Goal: Information Seeking & Learning: Learn about a topic

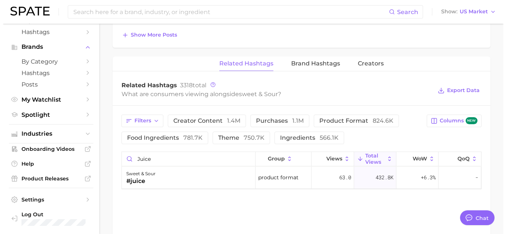
scroll to position [594, 0]
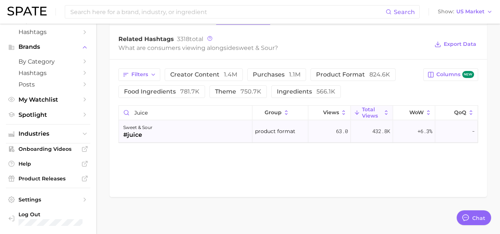
click at [129, 132] on div "#juice" at bounding box center [137, 135] width 29 height 9
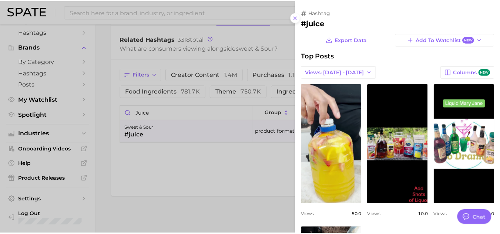
scroll to position [0, 0]
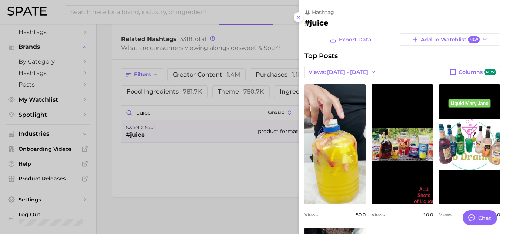
click at [180, 143] on div at bounding box center [253, 117] width 506 height 234
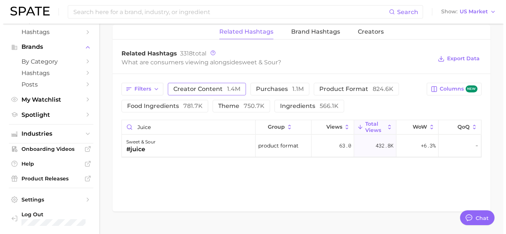
scroll to position [581, 0]
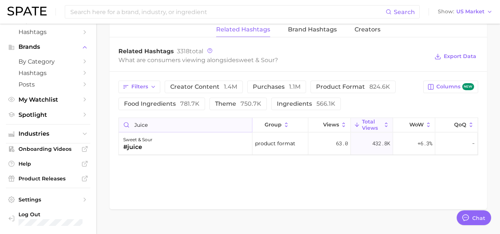
click at [166, 130] on input "juice" at bounding box center [185, 125] width 133 height 14
type input "j"
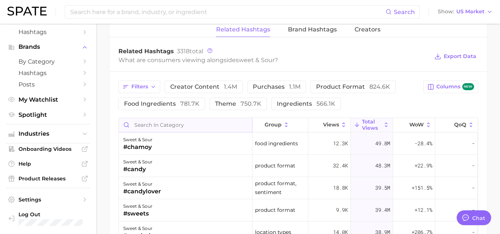
type input "s"
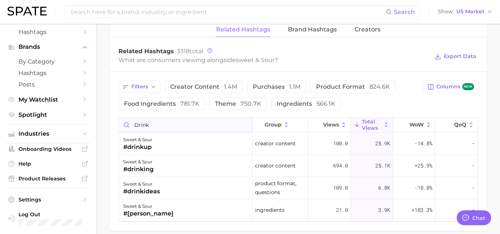
type input "drink"
click at [144, 148] on div "#drinkup" at bounding box center [137, 147] width 29 height 9
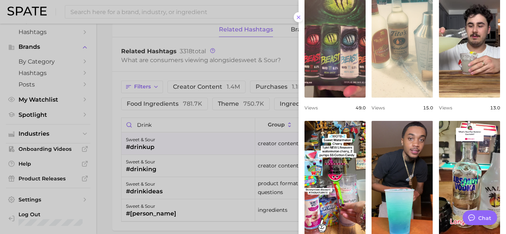
scroll to position [142, 0]
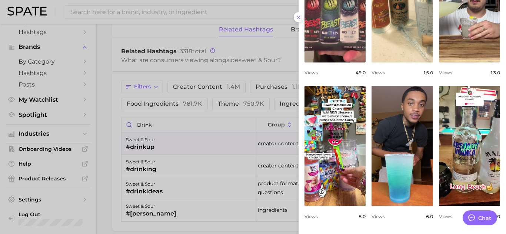
click at [148, 184] on div at bounding box center [253, 117] width 506 height 234
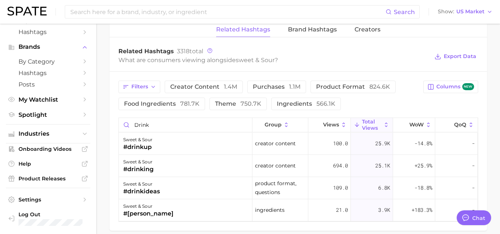
click at [148, 184] on div "sweet & sour" at bounding box center [141, 184] width 37 height 9
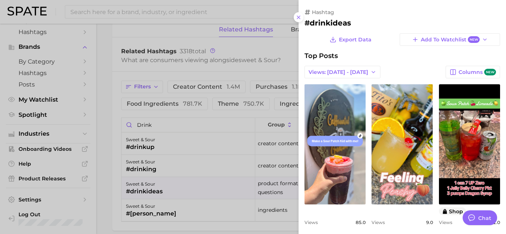
scroll to position [0, 0]
click at [146, 212] on div at bounding box center [253, 117] width 506 height 234
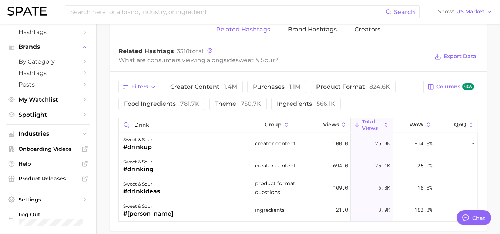
click at [146, 212] on div "#[PERSON_NAME]" at bounding box center [148, 214] width 50 height 9
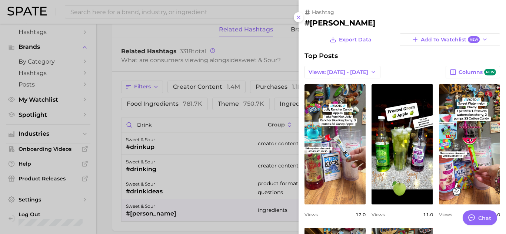
click at [176, 197] on div at bounding box center [253, 117] width 506 height 234
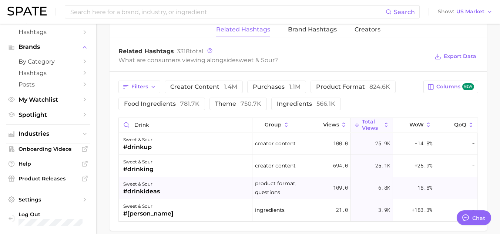
click at [152, 186] on div "sweet & sour" at bounding box center [141, 184] width 37 height 9
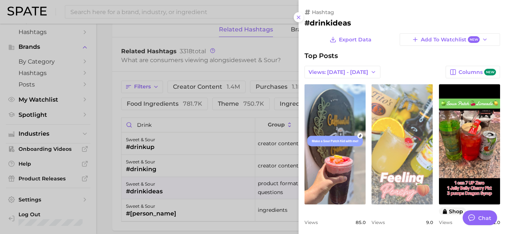
scroll to position [6, 0]
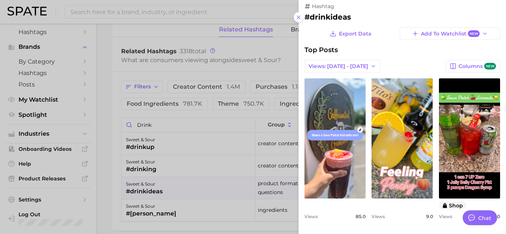
click at [153, 209] on div at bounding box center [253, 117] width 506 height 234
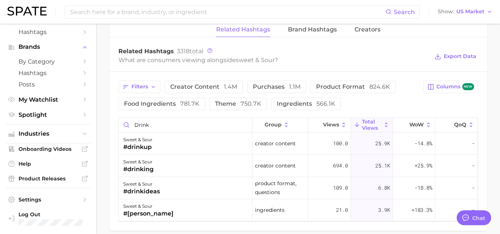
click at [153, 209] on div "sweet & sour" at bounding box center [148, 206] width 50 height 9
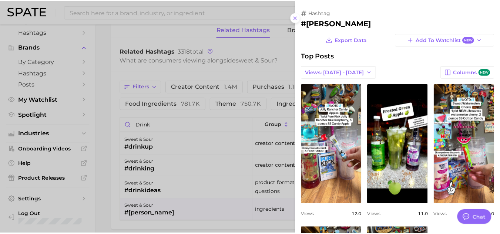
scroll to position [0, 0]
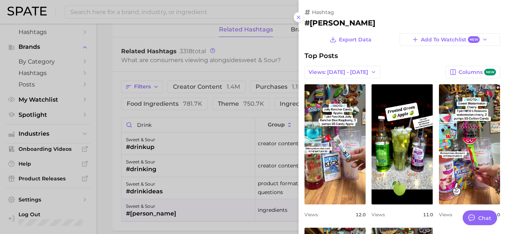
click at [110, 149] on div at bounding box center [253, 117] width 506 height 234
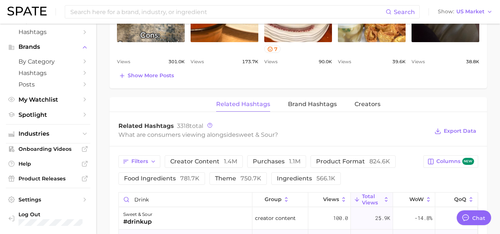
scroll to position [506, 0]
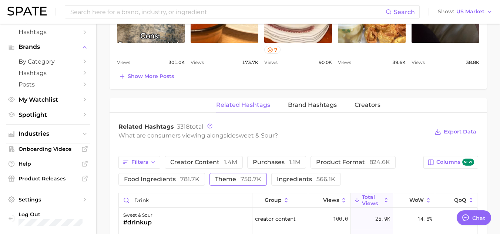
click at [250, 181] on span "750.7k" at bounding box center [251, 179] width 21 height 7
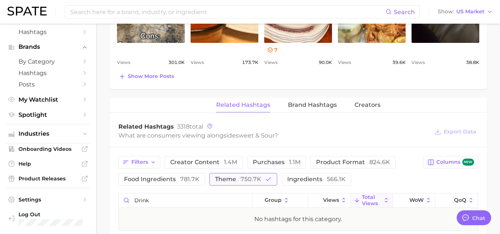
scroll to position [594, 0]
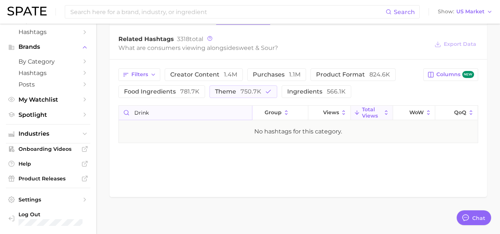
click at [216, 113] on input "drink" at bounding box center [185, 113] width 133 height 14
click at [243, 113] on input "drink" at bounding box center [185, 113] width 133 height 14
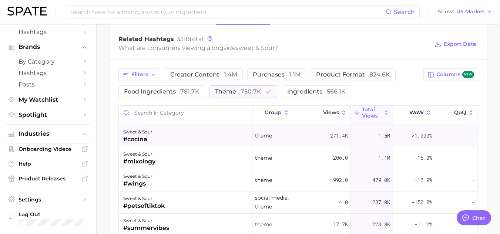
scroll to position [0, 0]
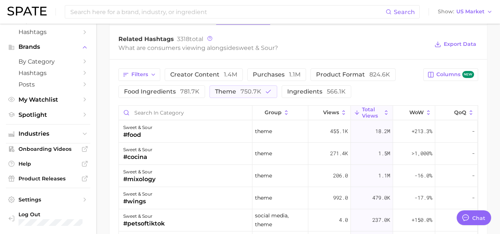
click at [362, 115] on span "Total Views" at bounding box center [372, 113] width 20 height 12
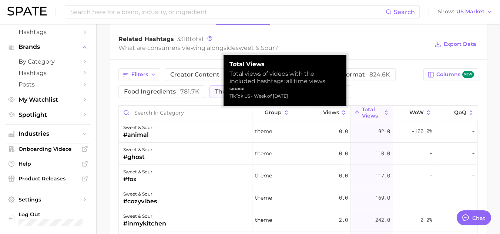
click at [362, 115] on span "Total Views" at bounding box center [372, 113] width 20 height 12
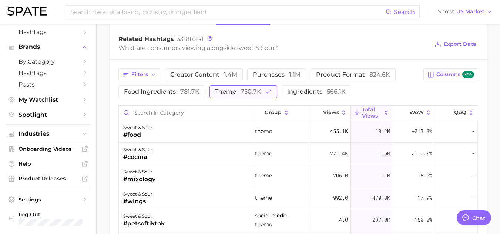
click at [246, 93] on span "750.7k" at bounding box center [251, 91] width 21 height 7
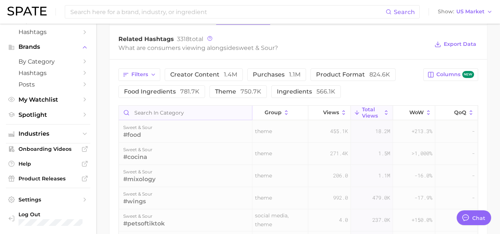
click at [174, 111] on input "Search in category" at bounding box center [185, 113] width 133 height 14
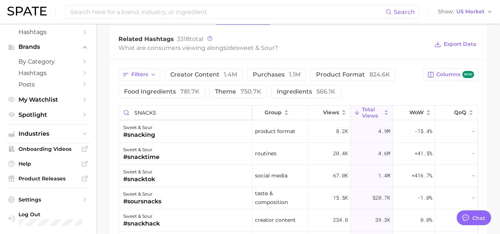
type input "SNACKS"
click at [246, 114] on input "SNACKS" at bounding box center [185, 113] width 133 height 14
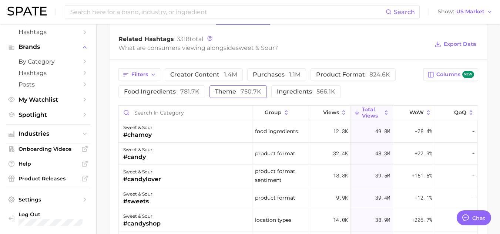
click at [236, 86] on button "theme 750.7k" at bounding box center [238, 92] width 57 height 13
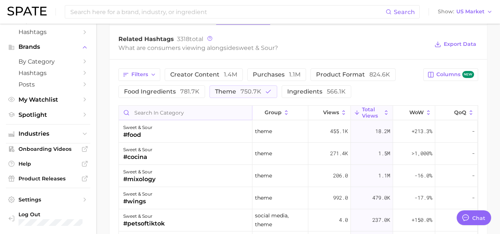
click at [168, 111] on input "Search in category" at bounding box center [185, 113] width 133 height 14
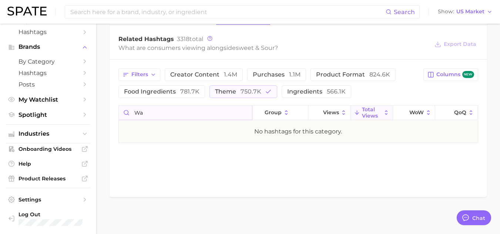
type input "w"
type input "s"
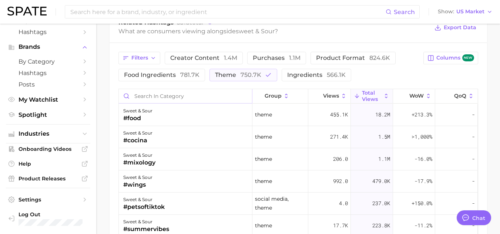
scroll to position [611, 0]
click at [265, 74] on icon "button" at bounding box center [268, 74] width 7 height 7
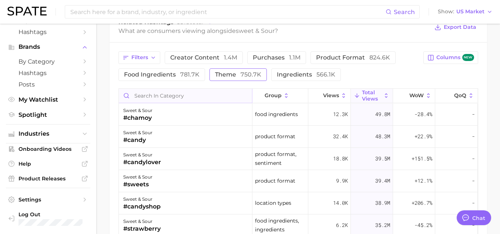
click at [198, 95] on input "Search in category" at bounding box center [185, 96] width 133 height 14
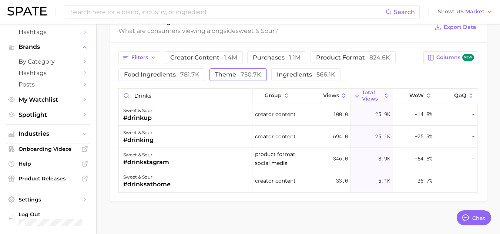
type input "drinks"
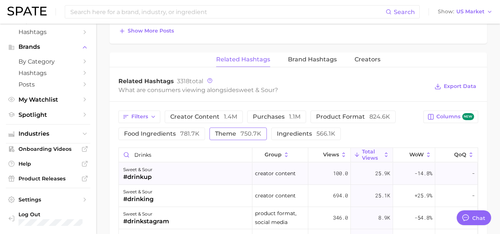
scroll to position [551, 0]
